Goal: Transaction & Acquisition: Download file/media

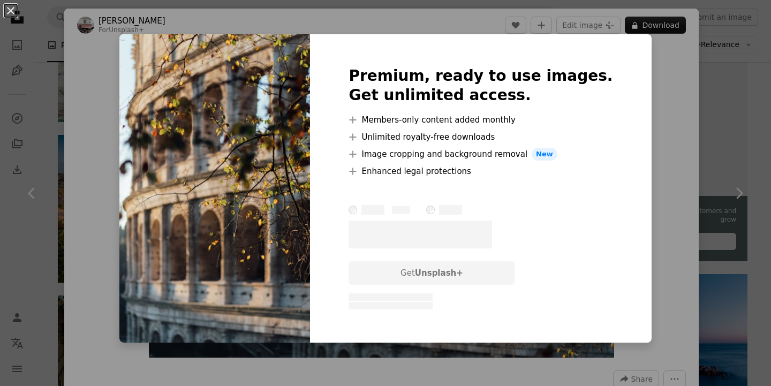
scroll to position [419, 0]
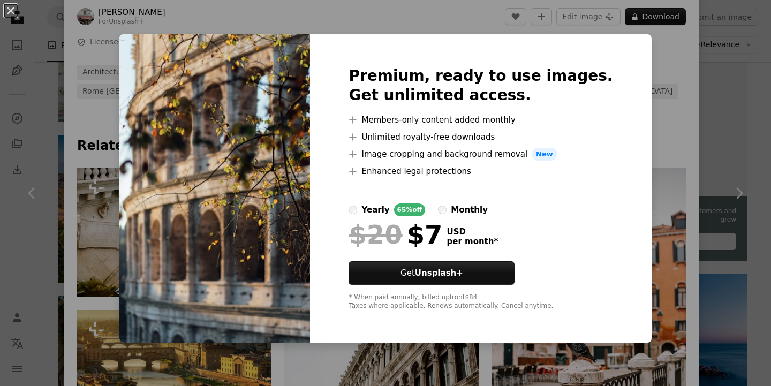
click at [678, 185] on div "An X shape Premium, ready to use images. Get unlimited access. A plus sign Memb…" at bounding box center [385, 193] width 771 height 386
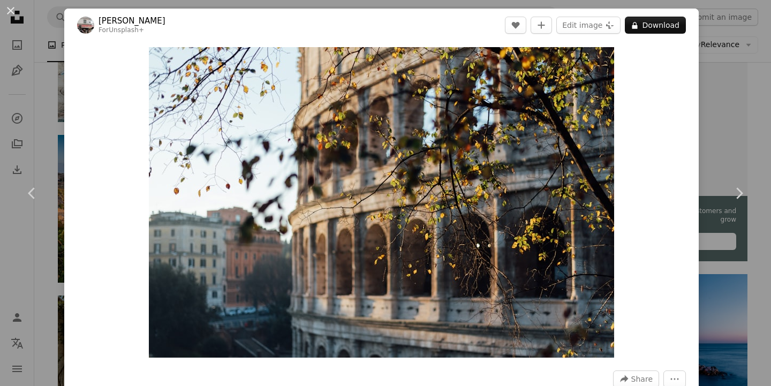
click at [752, 72] on div "An X shape Chevron left Chevron right [PERSON_NAME] For Unsplash+ A heart A plu…" at bounding box center [385, 193] width 771 height 386
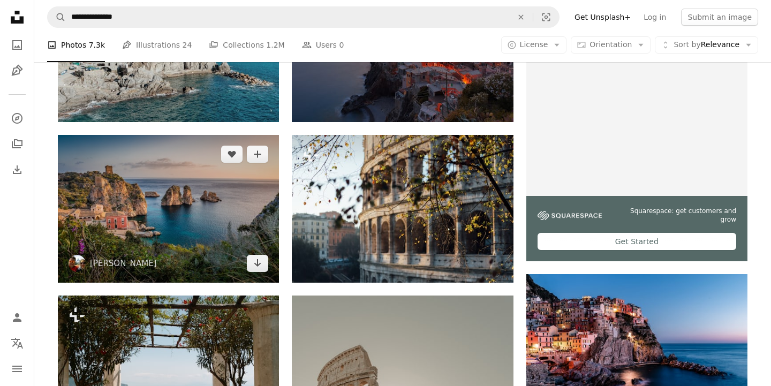
click at [211, 189] on img at bounding box center [168, 209] width 221 height 148
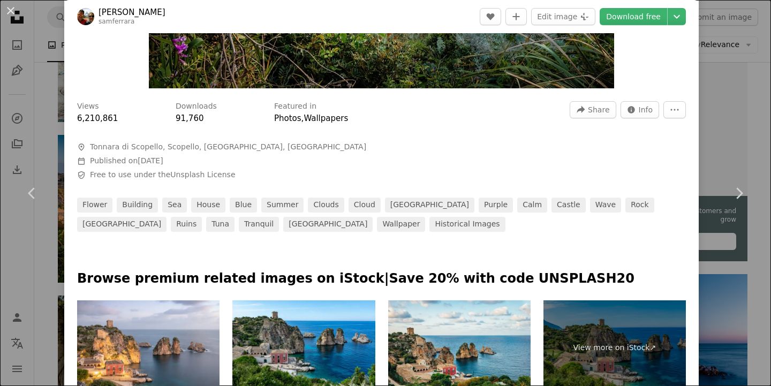
scroll to position [357, 0]
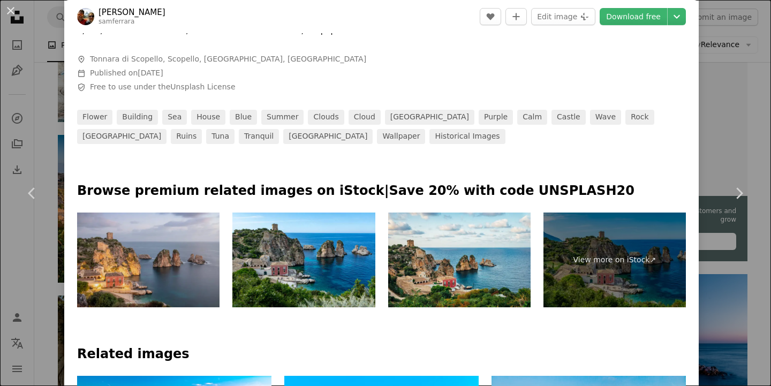
click at [165, 256] on img at bounding box center [148, 259] width 142 height 95
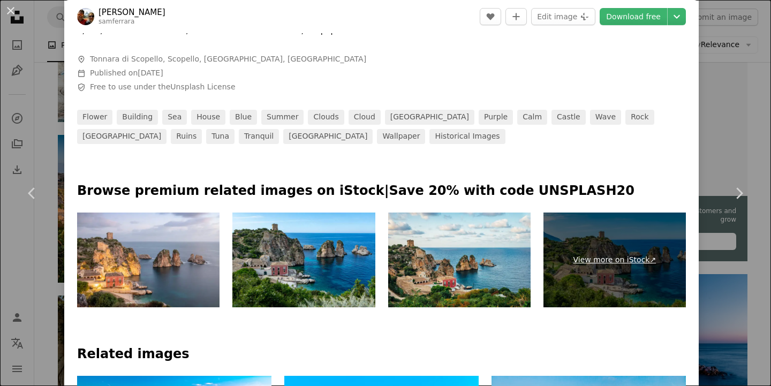
click at [685, 304] on link "View more on iStock ↗" at bounding box center [614, 259] width 142 height 95
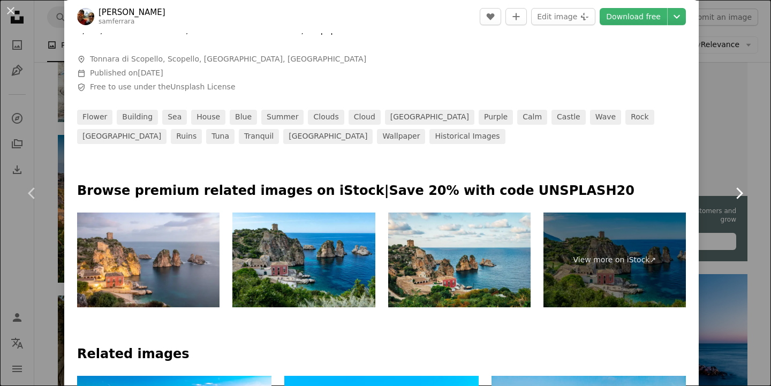
click at [759, 191] on link "Chevron right" at bounding box center [738, 193] width 64 height 103
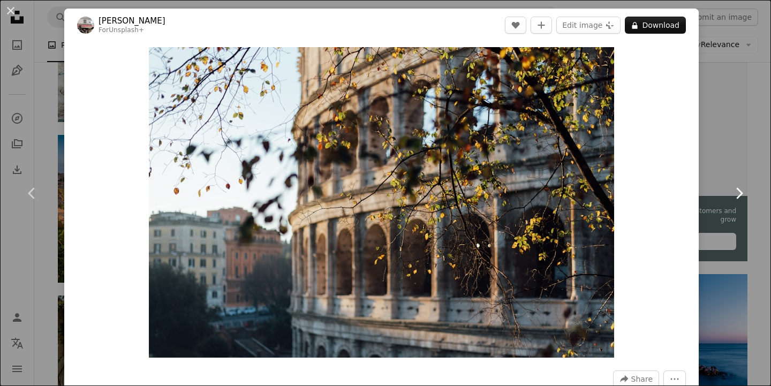
click at [721, 213] on link "Chevron right" at bounding box center [738, 193] width 64 height 103
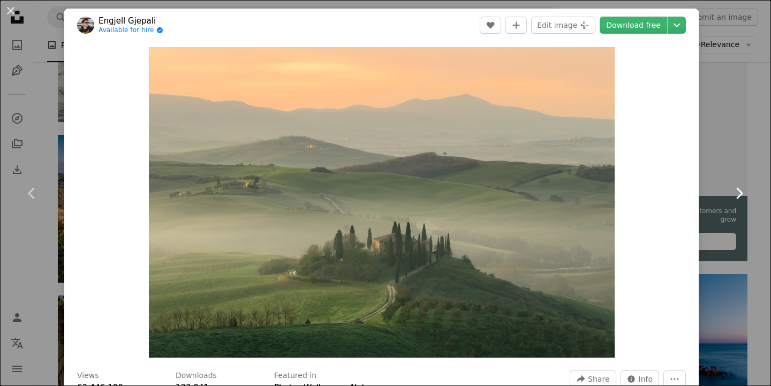
click at [737, 154] on link "Chevron right" at bounding box center [738, 193] width 64 height 103
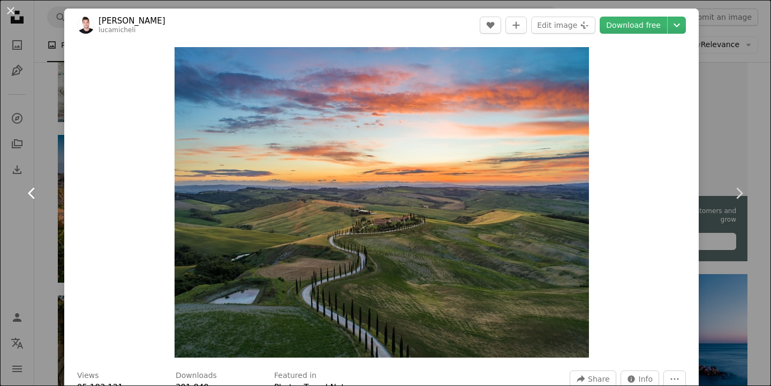
click at [26, 188] on icon "Chevron left" at bounding box center [32, 193] width 17 height 17
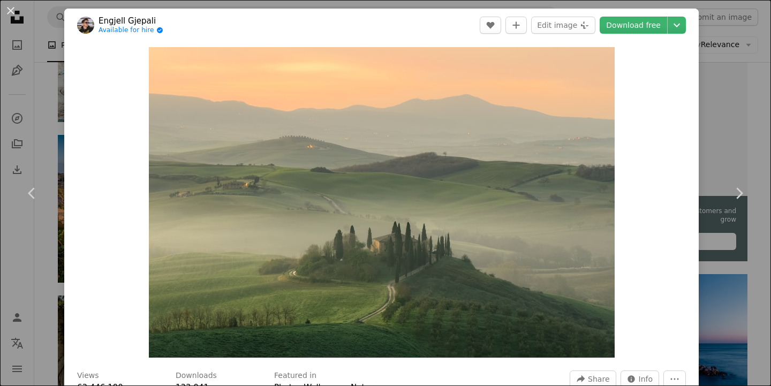
click at [56, 68] on div "An X shape Chevron left Chevron right Engjell Gjepali Available for hire A chec…" at bounding box center [385, 193] width 771 height 386
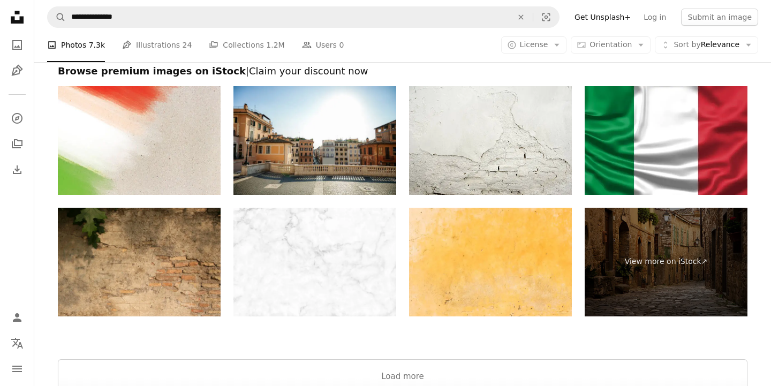
scroll to position [1859, 0]
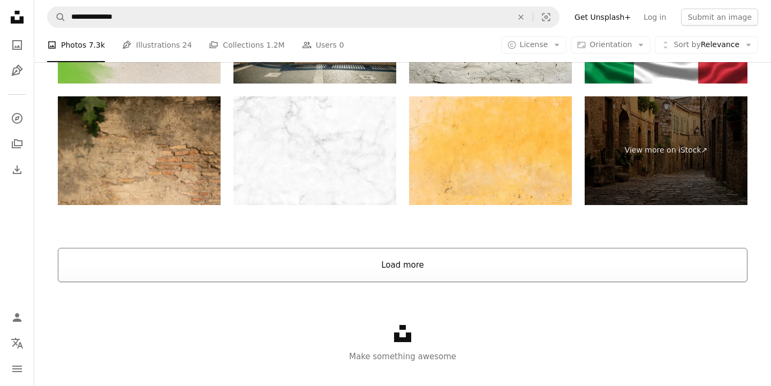
click at [285, 264] on button "Load more" at bounding box center [402, 265] width 689 height 34
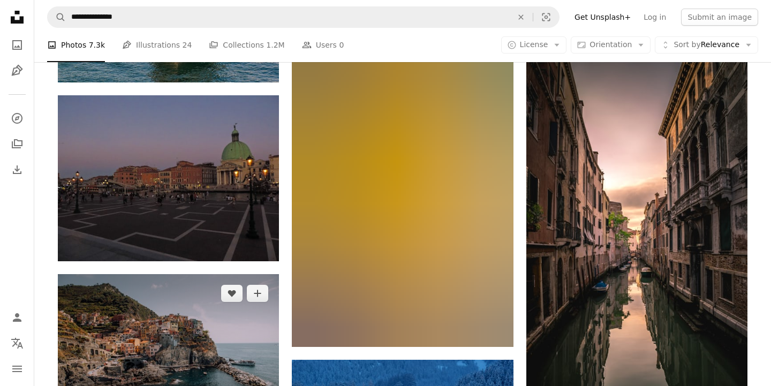
scroll to position [3198, 0]
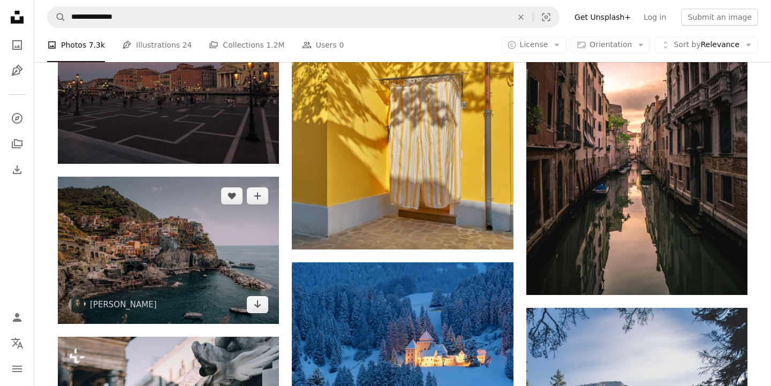
click at [248, 278] on img at bounding box center [168, 250] width 221 height 147
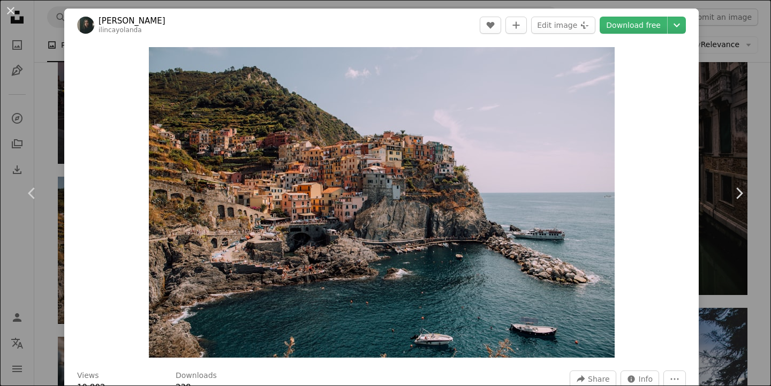
click at [636, 35] on header "[PERSON_NAME] ilincayolanda A heart A plus sign Edit image Plus sign for Unspla…" at bounding box center [381, 25] width 634 height 33
click at [636, 30] on link "Download free" at bounding box center [632, 25] width 67 height 17
